Goal: Find specific page/section: Find specific page/section

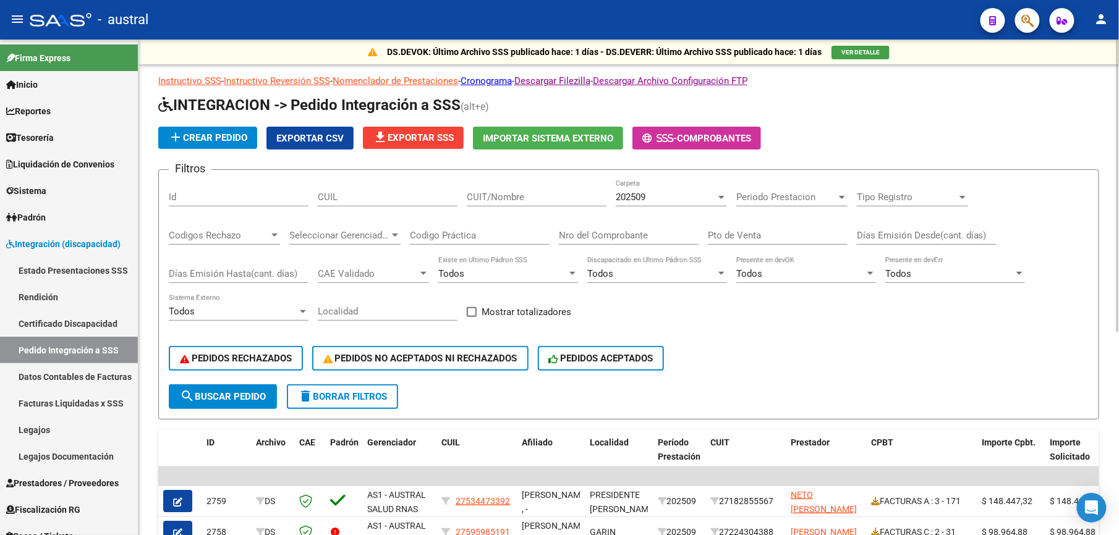
scroll to position [68, 0]
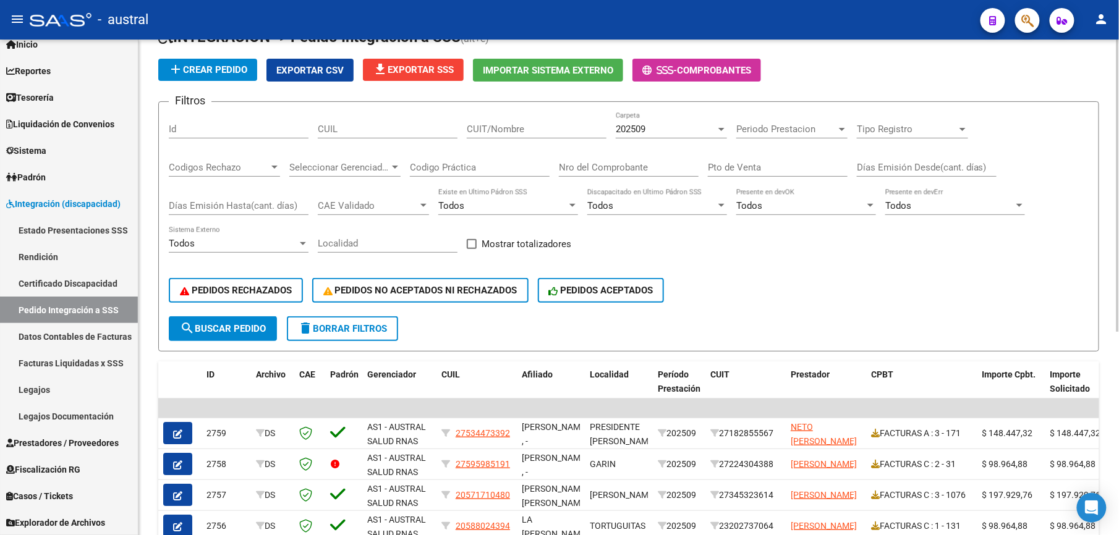
click at [354, 328] on span "delete Borrar Filtros" at bounding box center [342, 328] width 89 height 11
click at [278, 291] on span "PEDIDOS RECHAZADOS" at bounding box center [236, 290] width 112 height 11
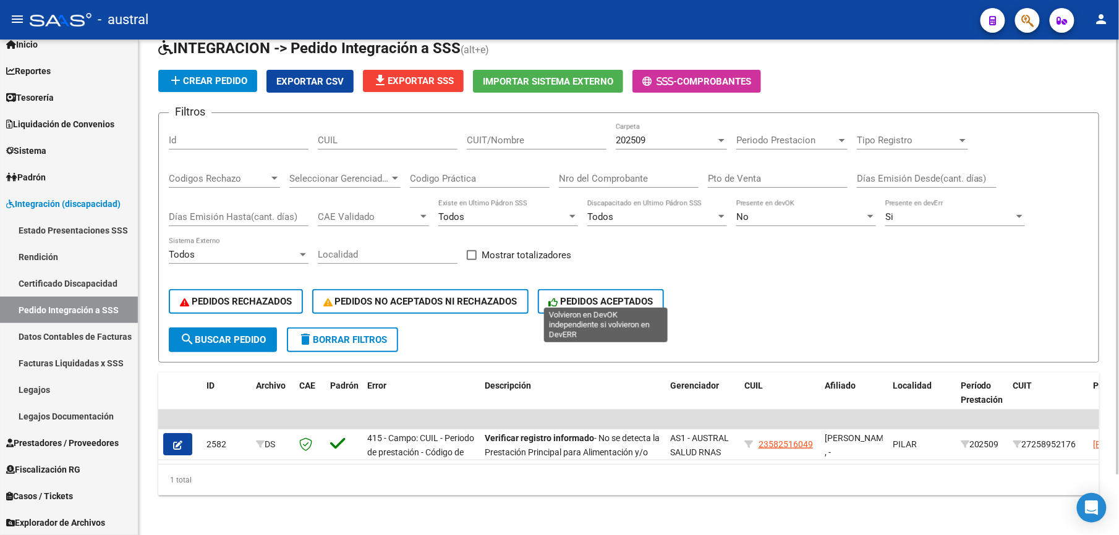
click at [631, 302] on button "PEDIDOS ACEPTADOS" at bounding box center [601, 301] width 127 height 25
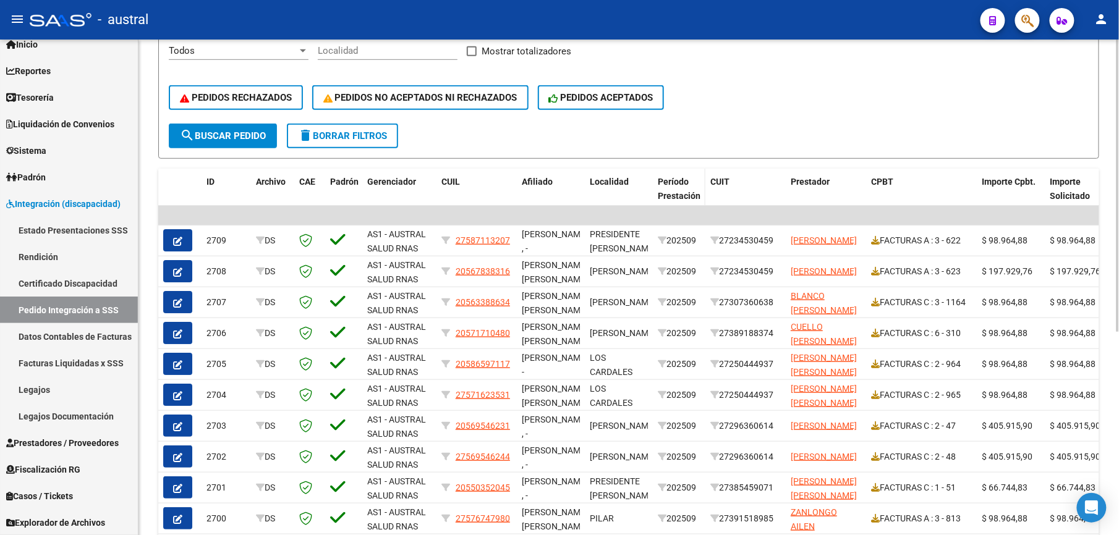
scroll to position [347, 0]
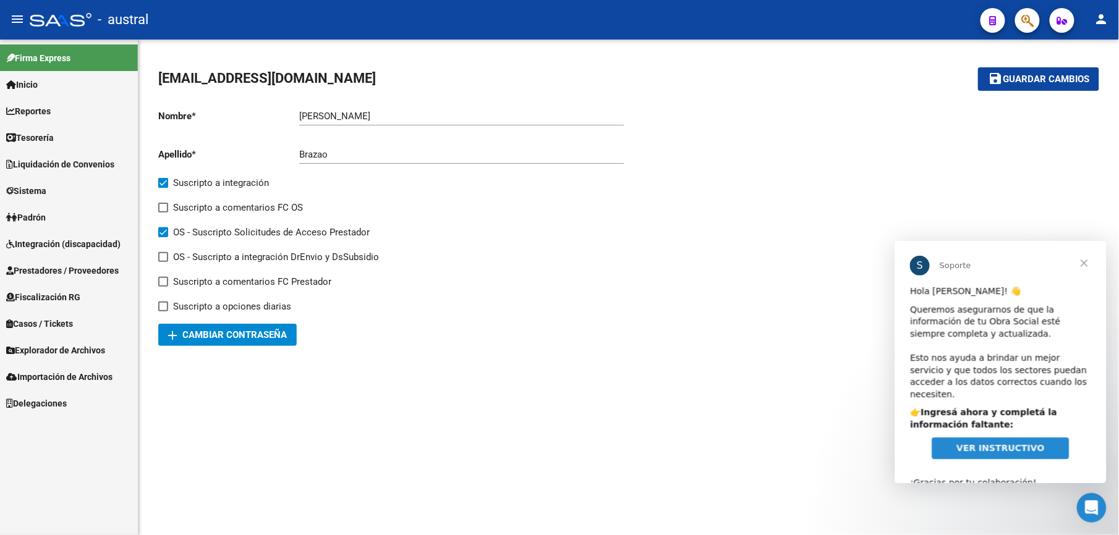
click at [64, 117] on link "Reportes" at bounding box center [69, 111] width 138 height 27
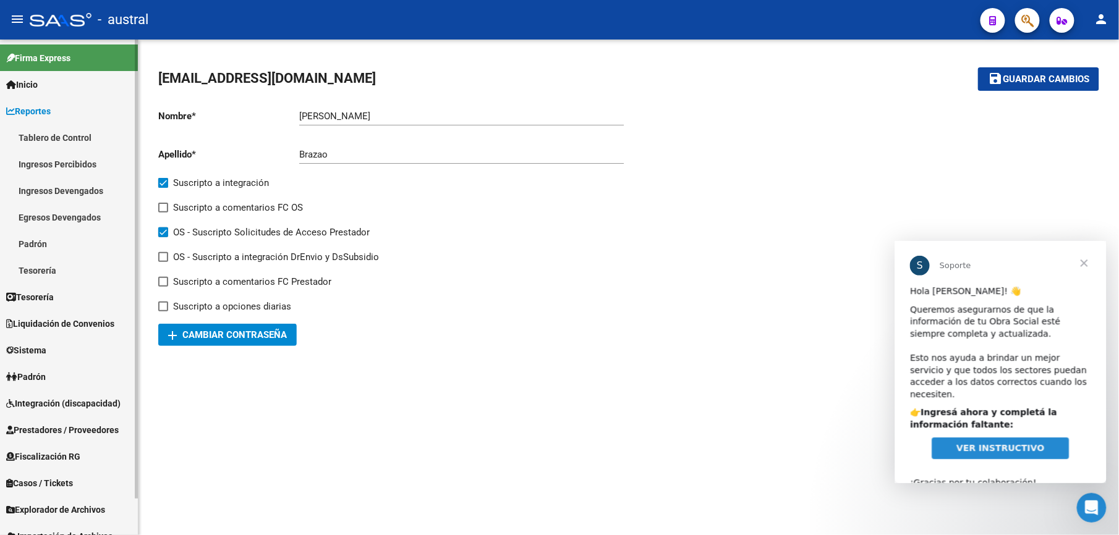
click at [52, 132] on link "Tablero de Control" at bounding box center [69, 137] width 138 height 27
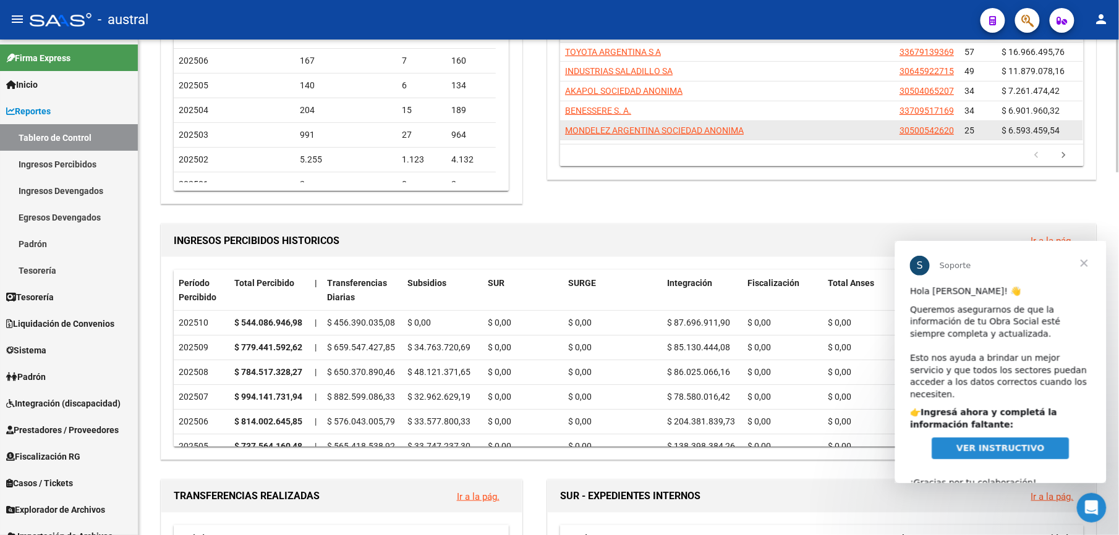
scroll to position [247, 0]
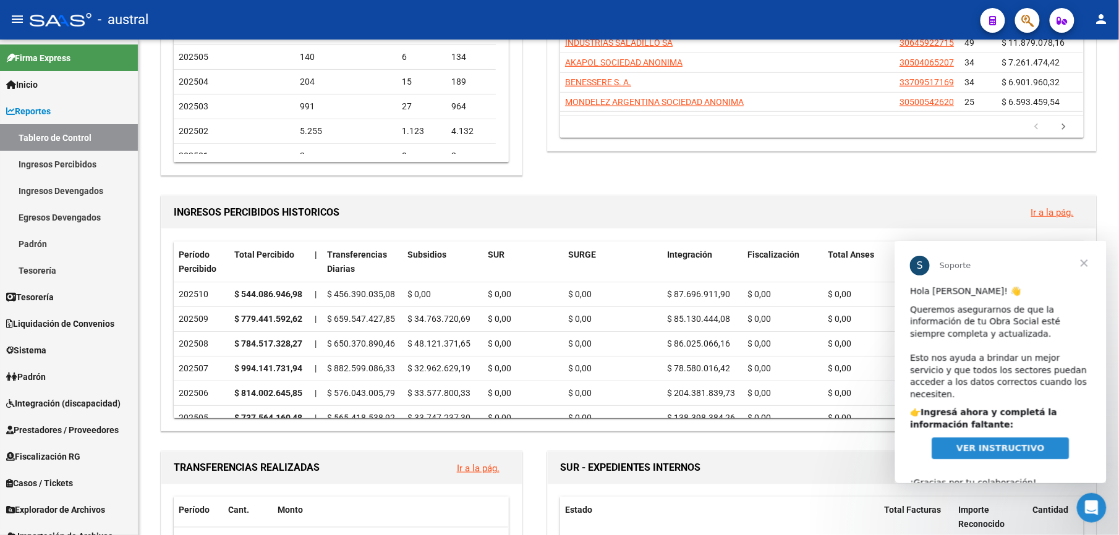
click at [1075, 268] on span "Cerrar" at bounding box center [1084, 263] width 45 height 45
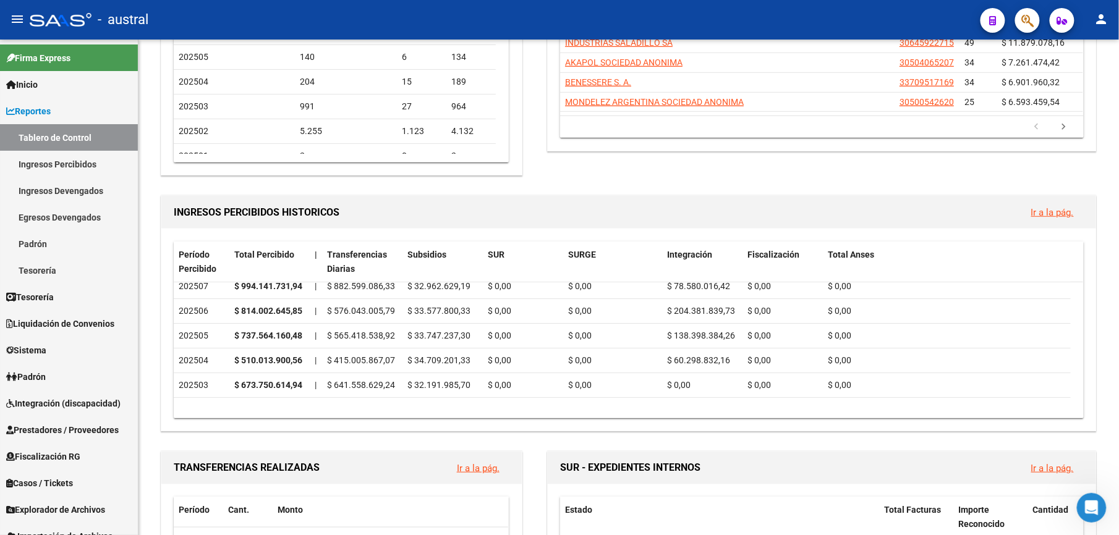
scroll to position [0, 0]
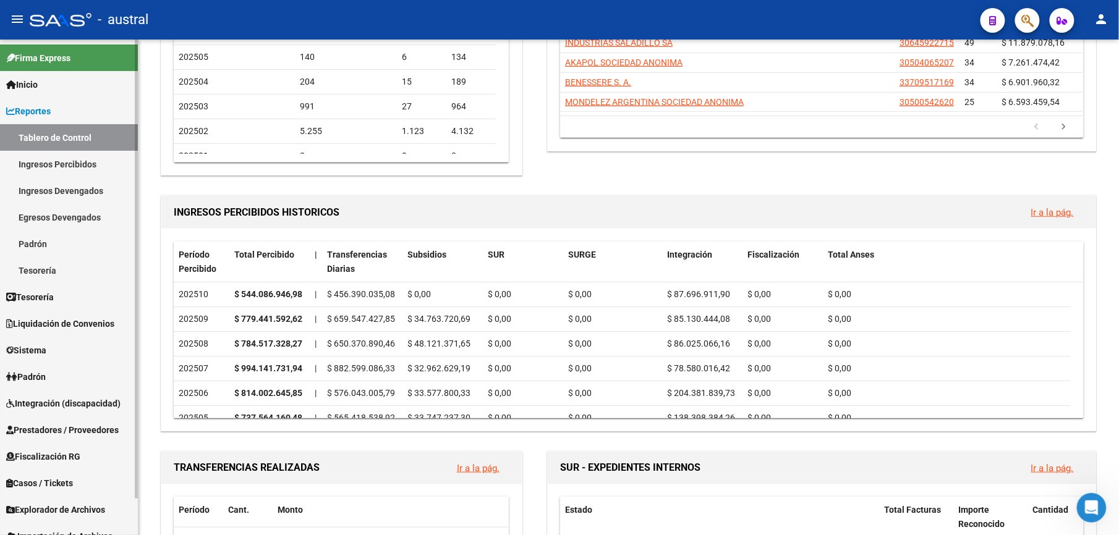
click at [88, 216] on link "Egresos Devengados" at bounding box center [69, 217] width 138 height 27
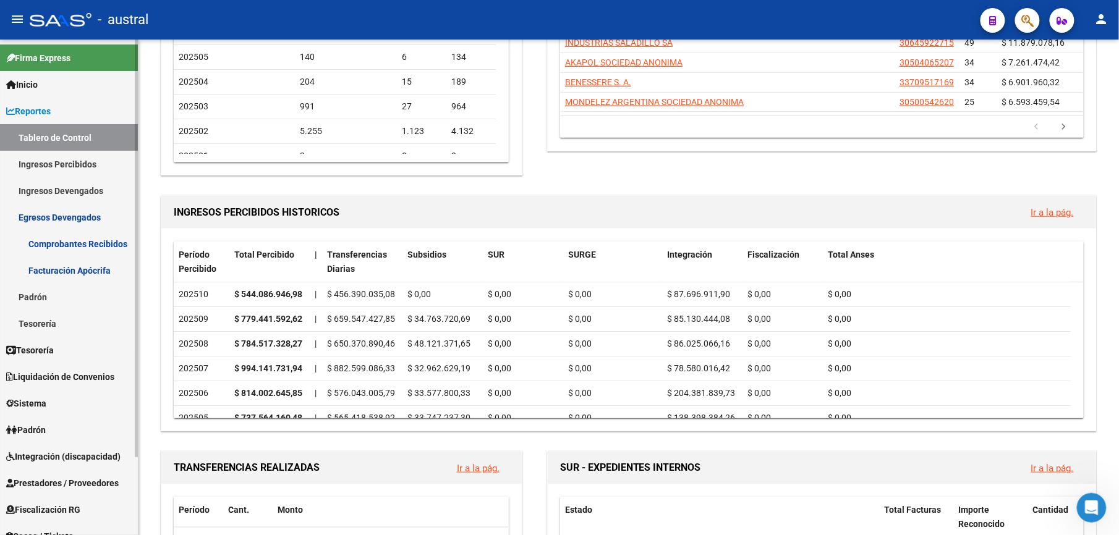
click at [92, 189] on link "Ingresos Devengados" at bounding box center [69, 190] width 138 height 27
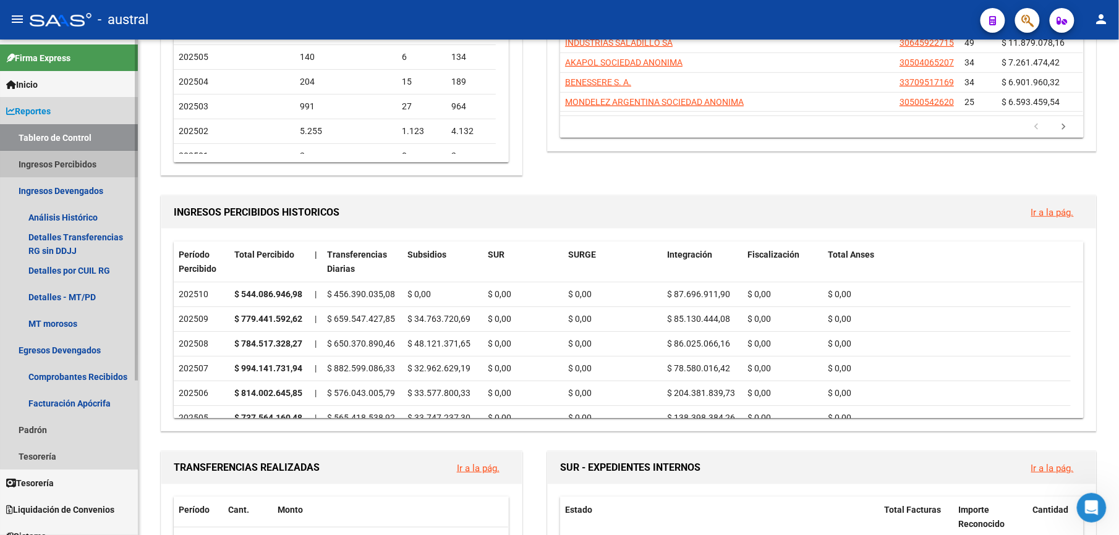
click at [90, 164] on link "Ingresos Percibidos" at bounding box center [69, 164] width 138 height 27
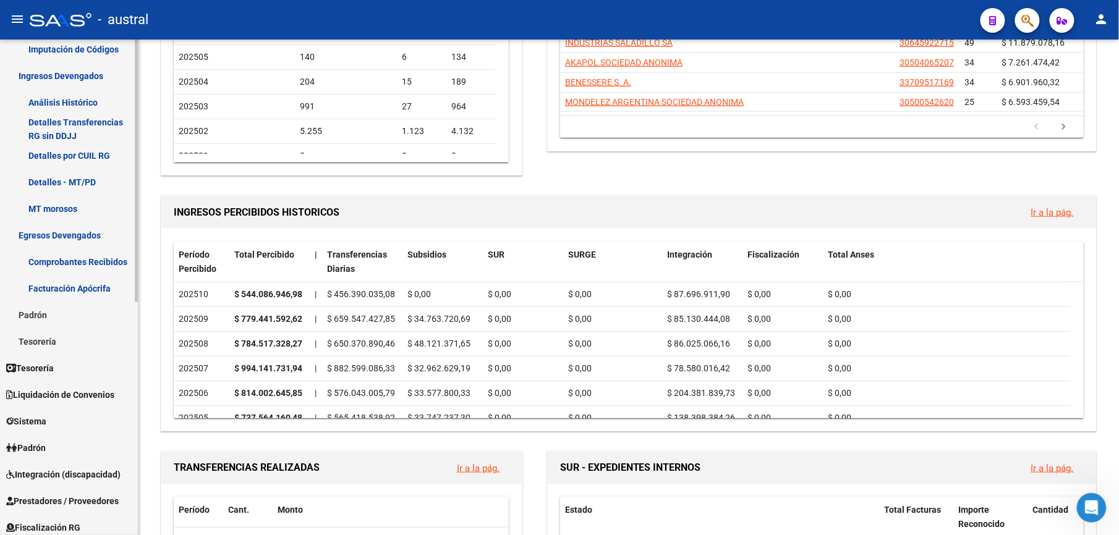
scroll to position [412, 0]
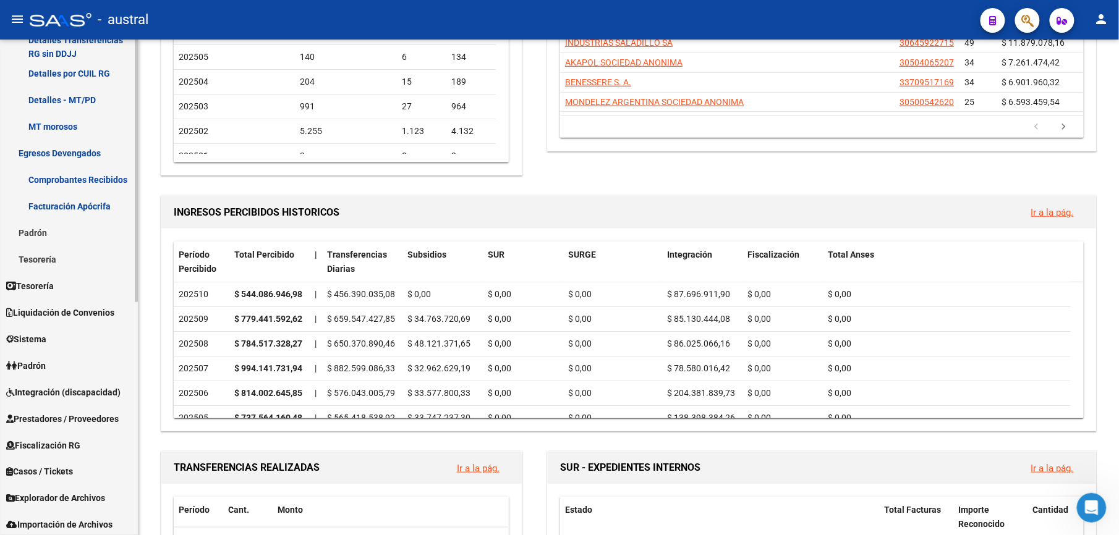
click at [82, 292] on link "Tesorería" at bounding box center [69, 286] width 138 height 27
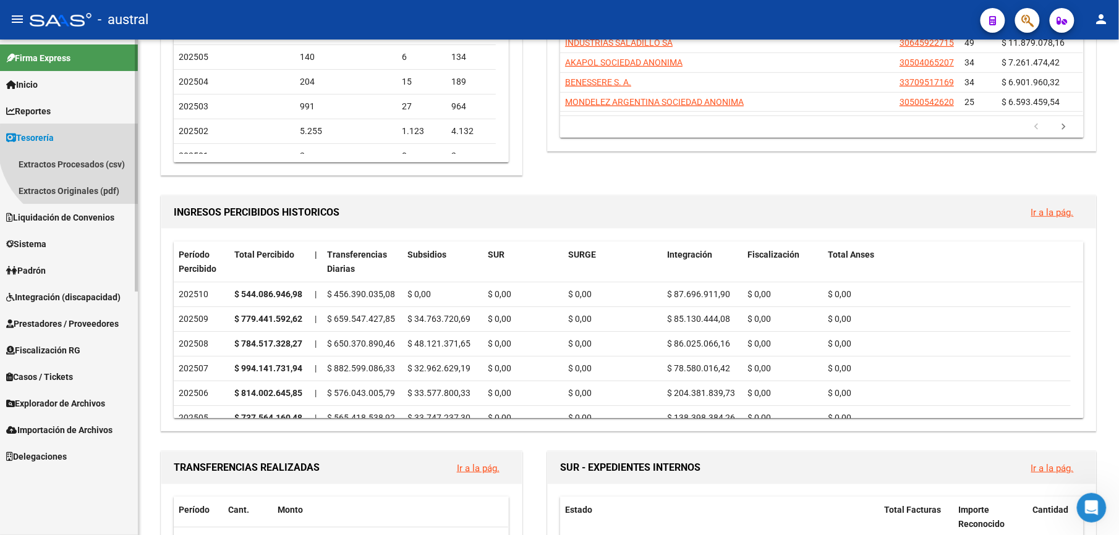
scroll to position [0, 0]
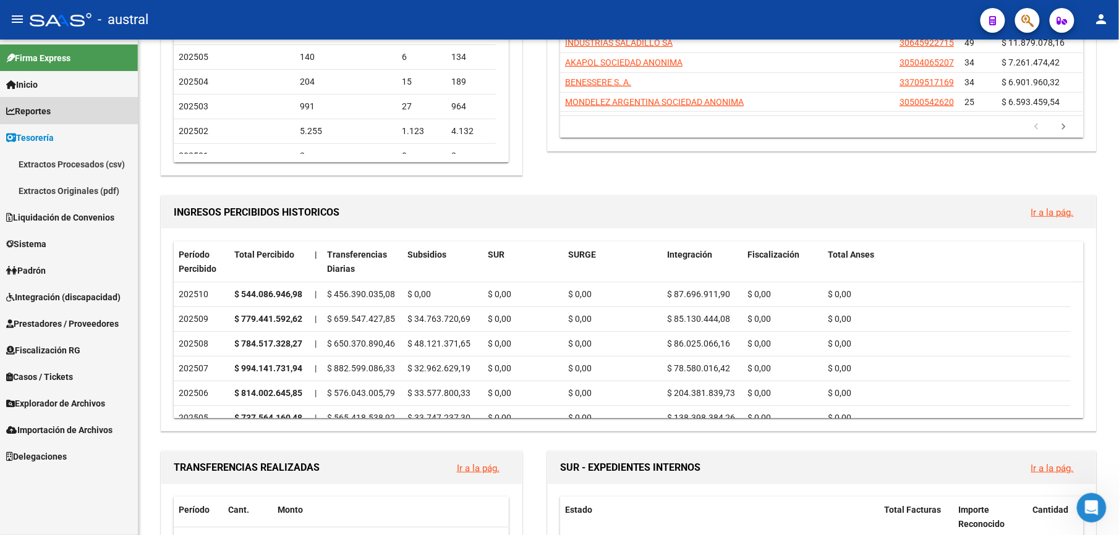
click at [79, 111] on link "Reportes" at bounding box center [69, 111] width 138 height 27
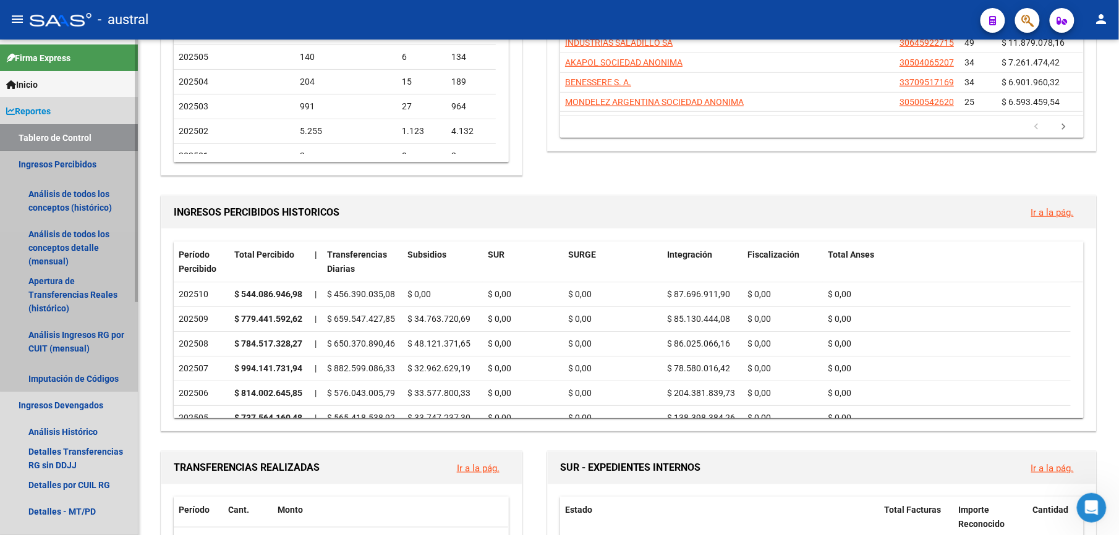
click at [78, 161] on link "Ingresos Percibidos" at bounding box center [69, 164] width 138 height 27
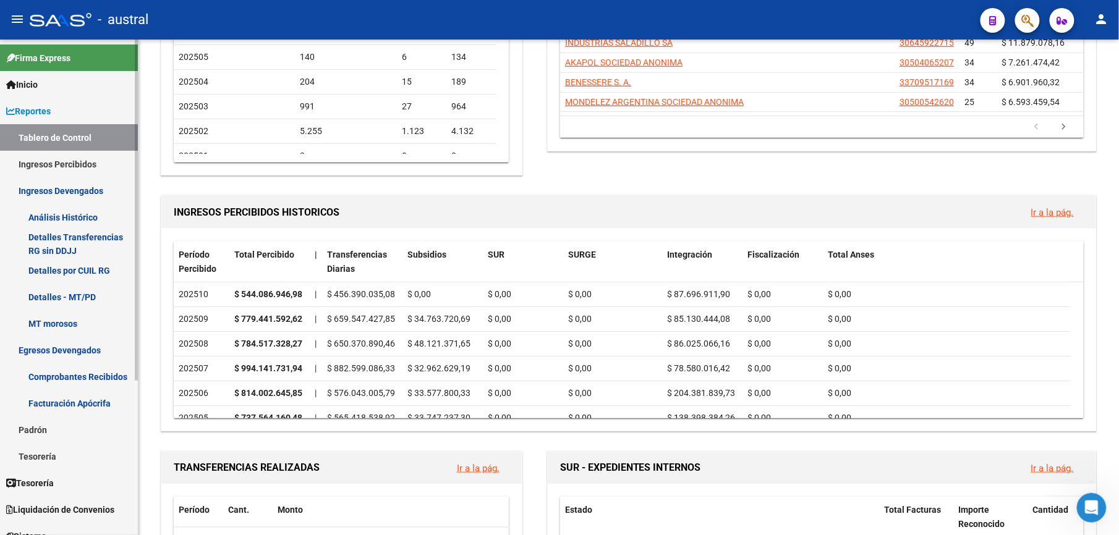
click at [78, 161] on link "Ingresos Percibidos" at bounding box center [69, 164] width 138 height 27
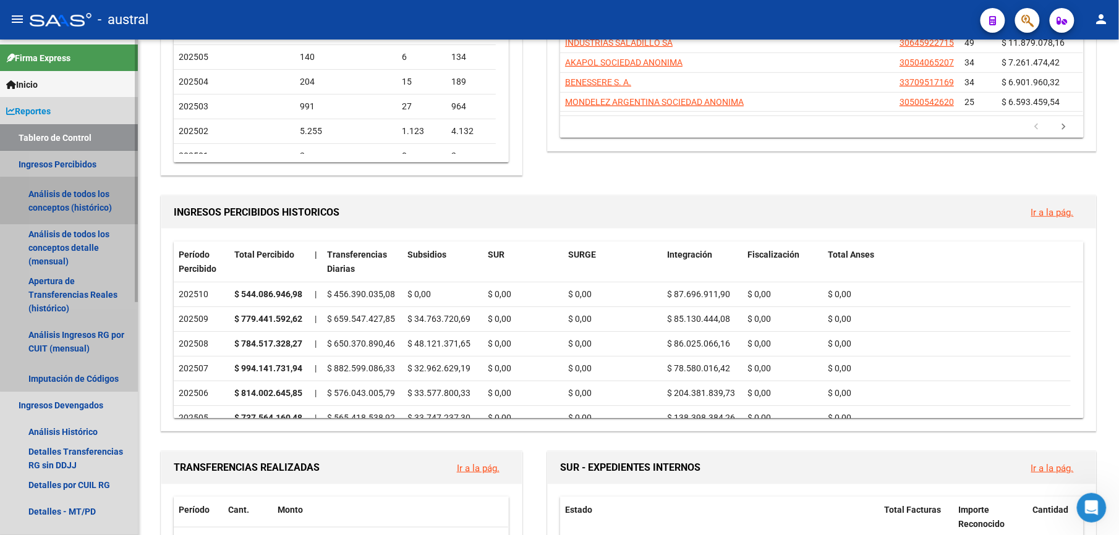
click at [78, 201] on link "Análisis de todos los conceptos (histórico)" at bounding box center [69, 200] width 138 height 47
